Goal: Task Accomplishment & Management: Use online tool/utility

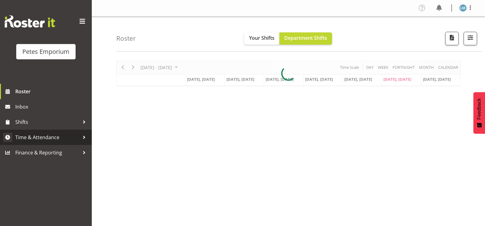
click at [70, 137] on span "Time & Attendance" at bounding box center [47, 137] width 64 height 9
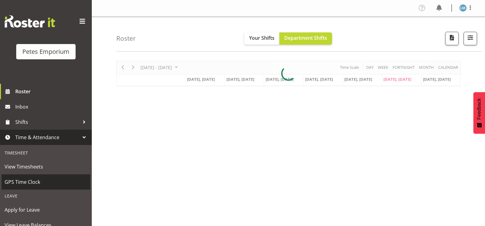
click at [55, 184] on span "GPS Time Clock" at bounding box center [46, 182] width 83 height 9
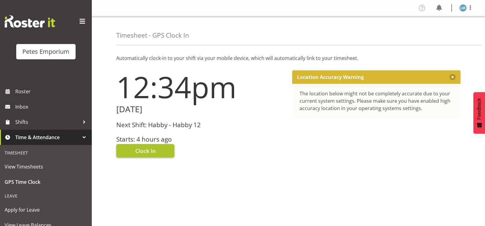
click at [163, 155] on button "Clock In" at bounding box center [145, 150] width 58 height 13
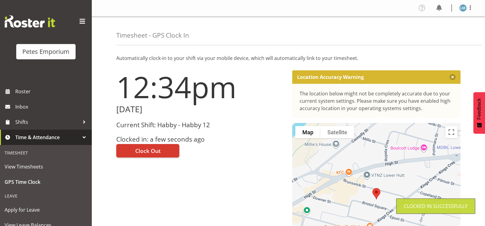
click at [464, 7] on img at bounding box center [463, 7] width 7 height 7
click at [441, 34] on link "Log Out" at bounding box center [445, 32] width 59 height 11
